Goal: Information Seeking & Learning: Learn about a topic

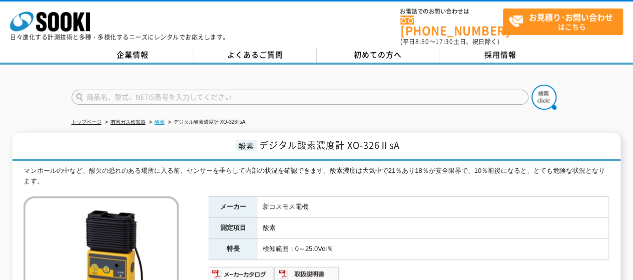
click at [160, 119] on link "酸素" at bounding box center [160, 122] width 10 height 6
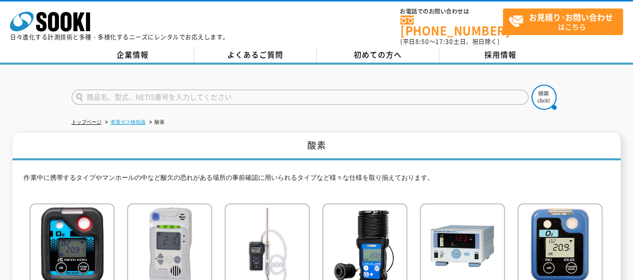
click at [137, 119] on link "有害ガス検知器" at bounding box center [128, 122] width 35 height 6
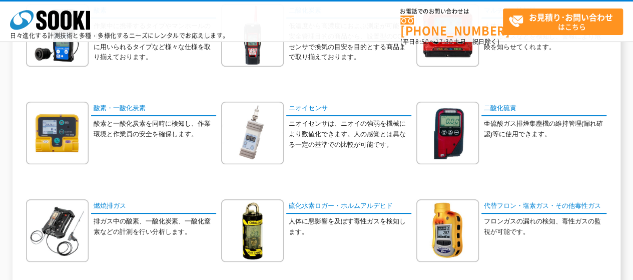
scroll to position [150, 0]
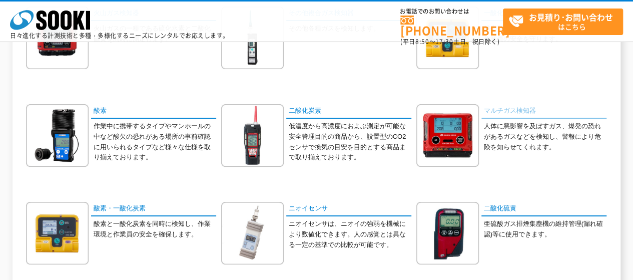
click at [509, 109] on link "マルチガス検知器" at bounding box center [543, 111] width 125 height 15
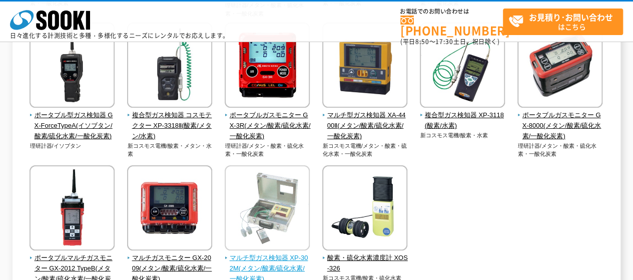
scroll to position [335, 0]
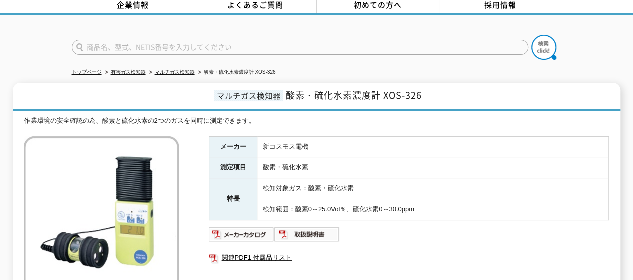
scroll to position [150, 0]
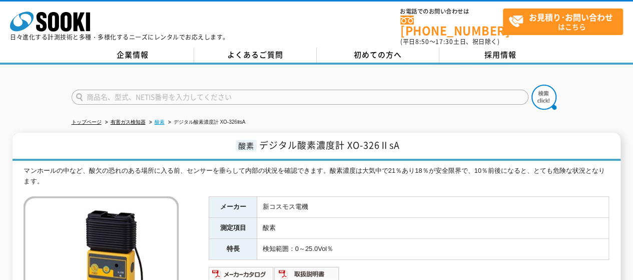
click at [156, 119] on link "酸素" at bounding box center [160, 122] width 10 height 6
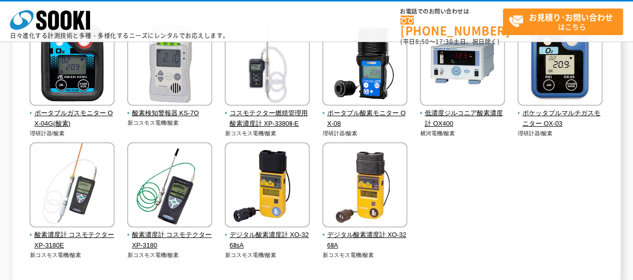
scroll to position [200, 0]
